Goal: Navigation & Orientation: Find specific page/section

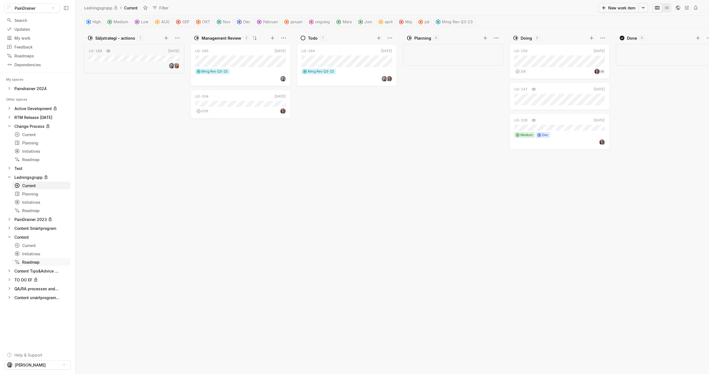
click at [32, 263] on div "Roadmap" at bounding box center [41, 262] width 54 height 6
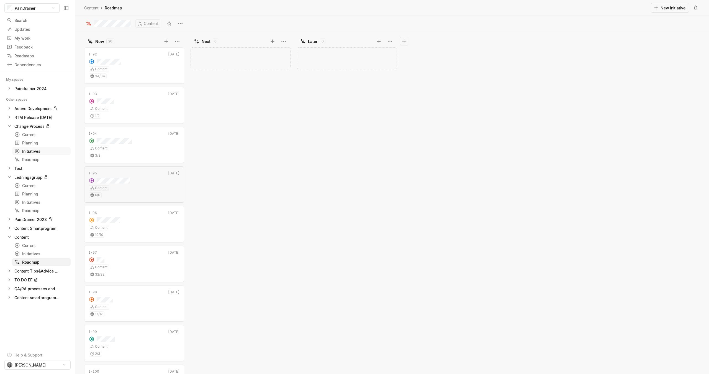
click at [35, 160] on div "Roadmap" at bounding box center [41, 160] width 54 height 6
